Goal: Task Accomplishment & Management: Complete application form

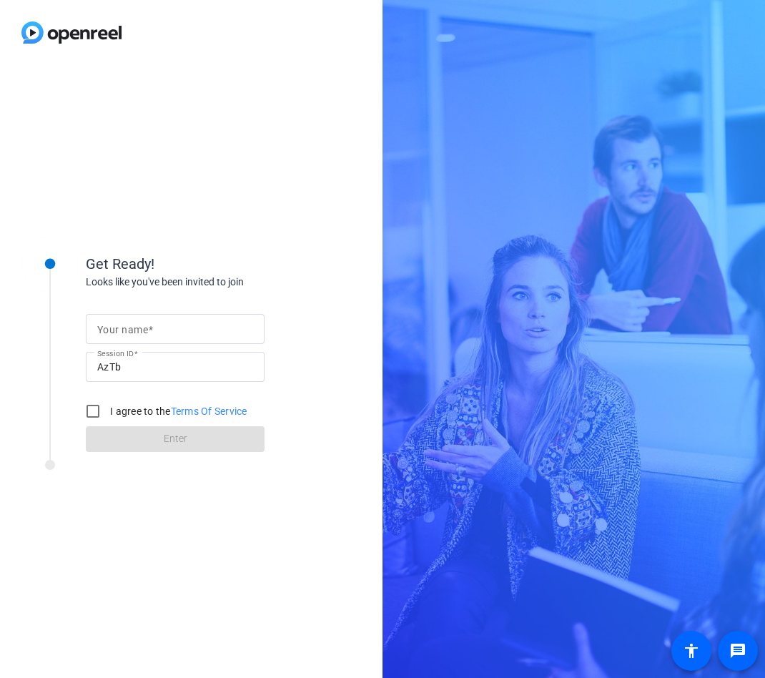
click at [114, 337] on input "Your name" at bounding box center [175, 328] width 156 height 17
type input "[PERSON_NAME]"
click at [121, 411] on label "I agree to the Terms Of Service" at bounding box center [177, 411] width 140 height 14
click at [107, 411] on input "I agree to the Terms Of Service" at bounding box center [93, 411] width 29 height 29
checkbox input "true"
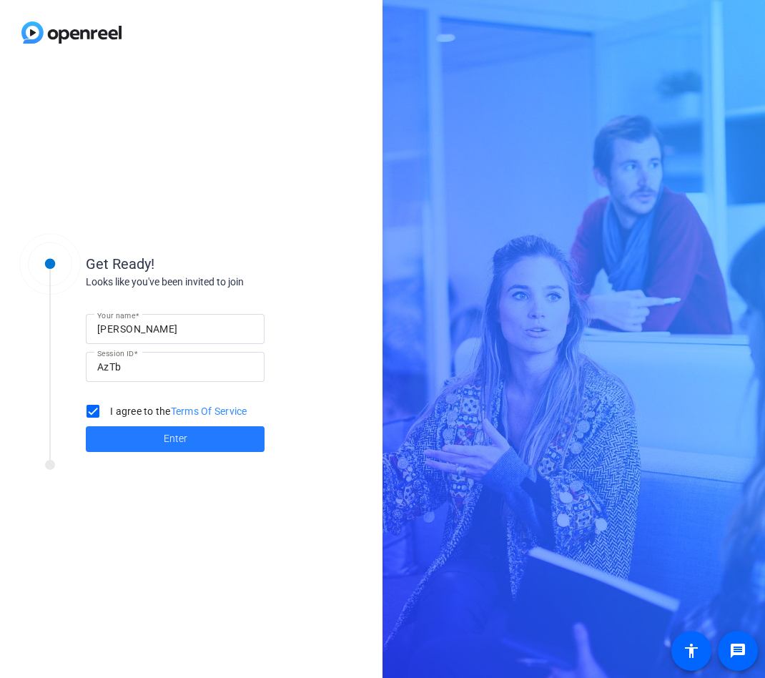
click at [124, 433] on span at bounding box center [175, 439] width 179 height 34
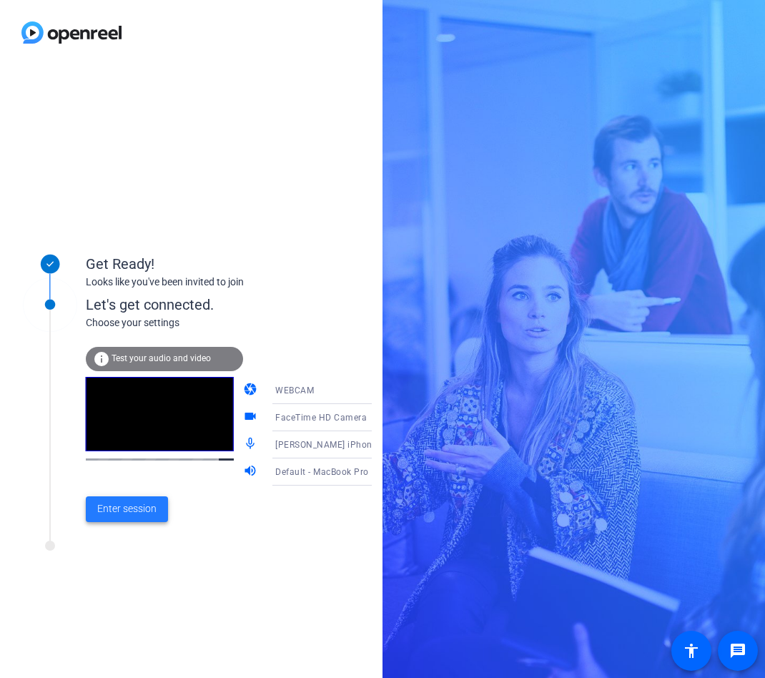
click at [157, 504] on span at bounding box center [127, 509] width 82 height 34
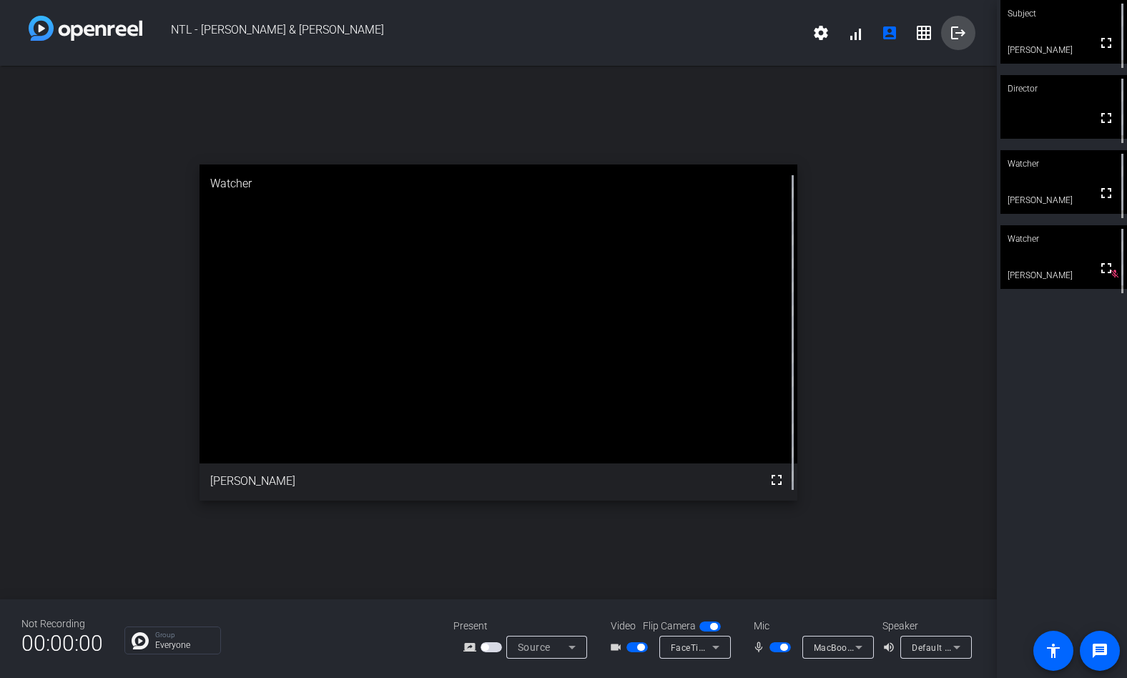
click at [764, 31] on mat-icon "logout" at bounding box center [957, 32] width 17 height 17
